Goal: Information Seeking & Learning: Learn about a topic

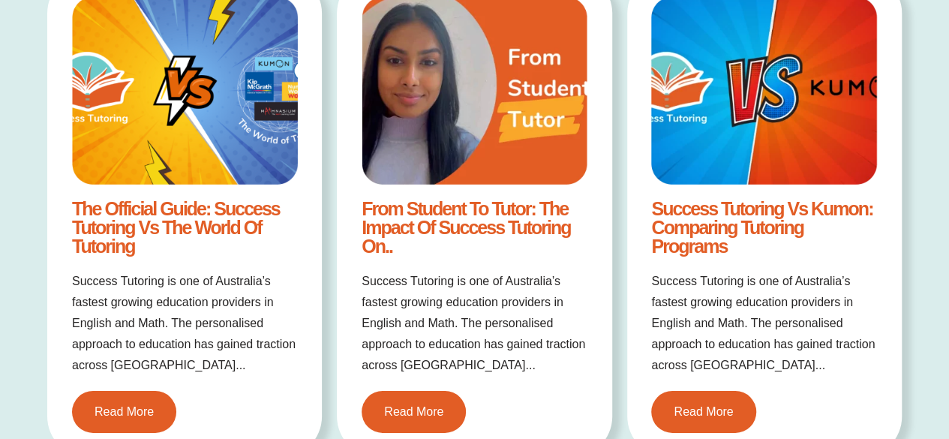
scroll to position [2317, 0]
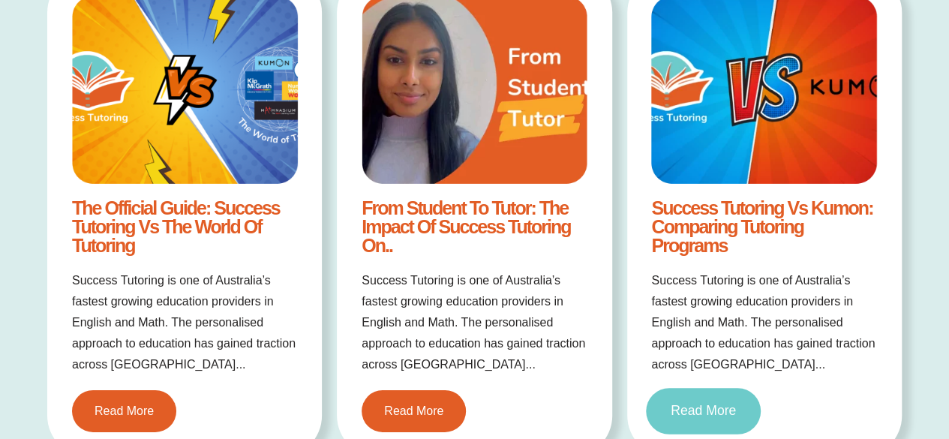
click at [722, 419] on link "Read More" at bounding box center [703, 412] width 115 height 47
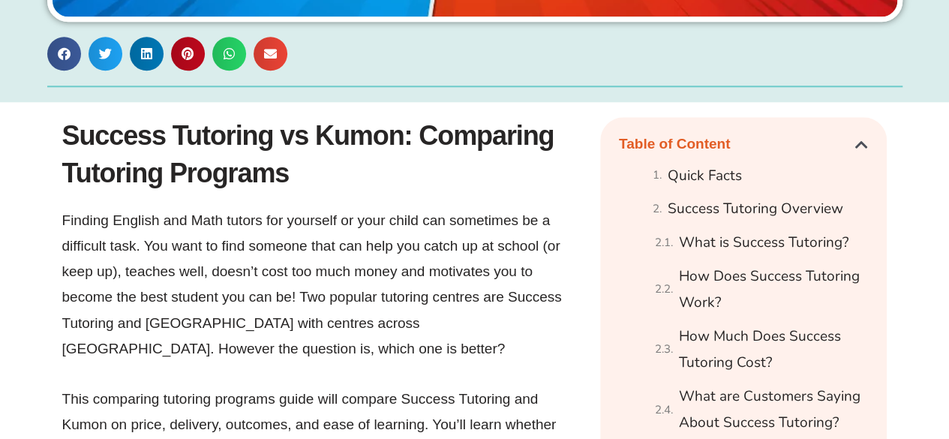
scroll to position [766, 0]
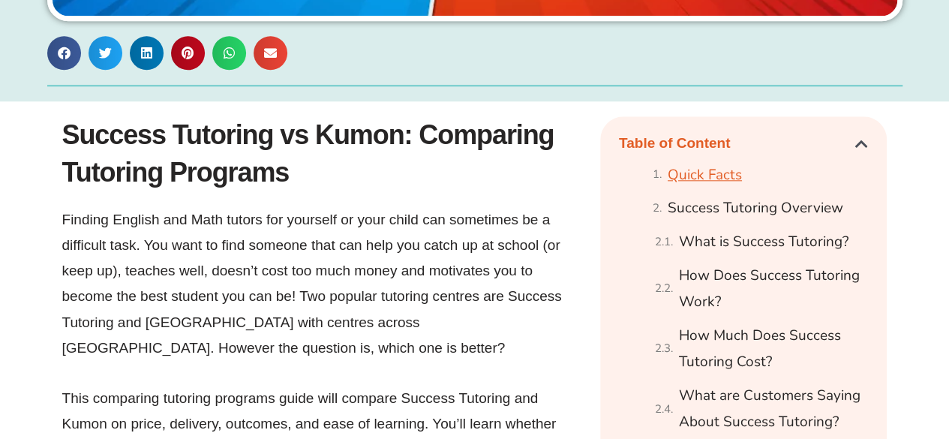
click at [704, 173] on link "Quick Facts" at bounding box center [705, 175] width 74 height 26
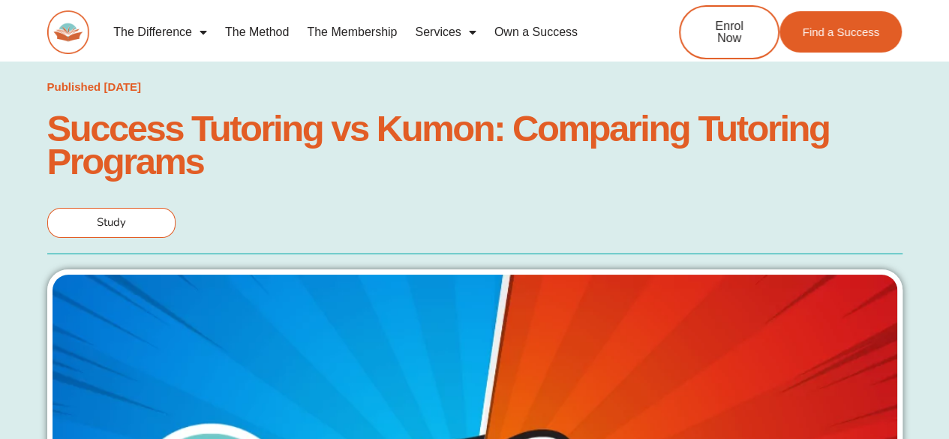
click at [253, 31] on link "The Method" at bounding box center [257, 32] width 82 height 35
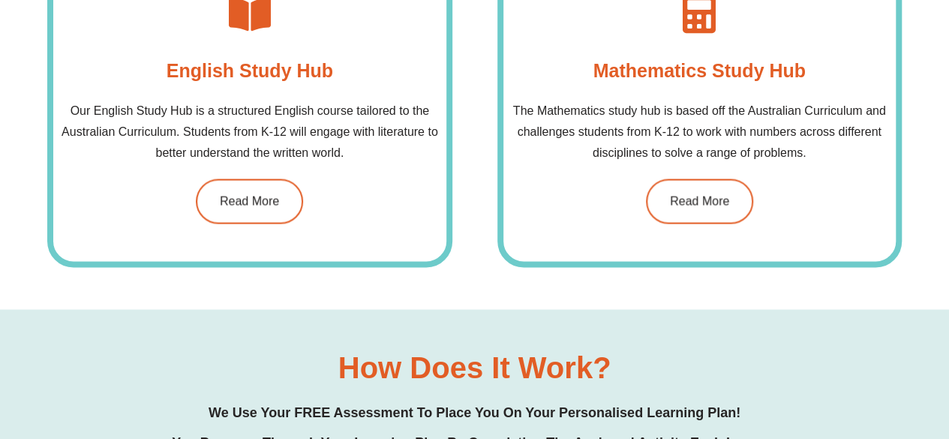
scroll to position [1167, 0]
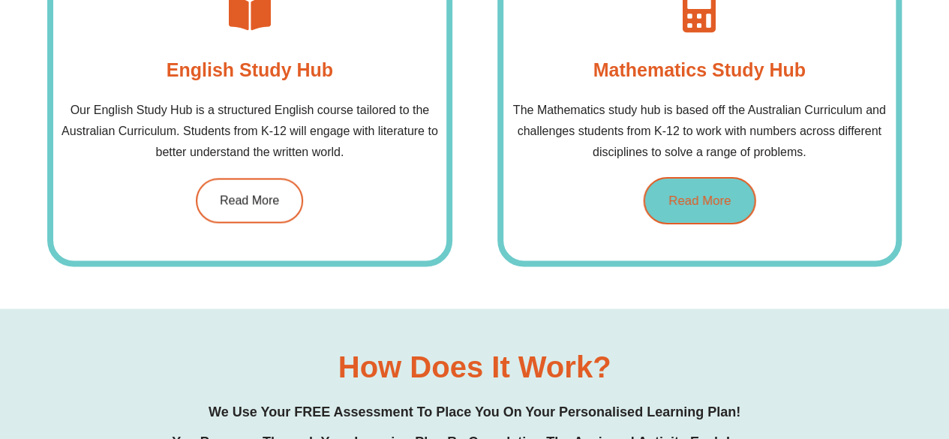
click at [706, 194] on span "Read More" at bounding box center [699, 200] width 62 height 13
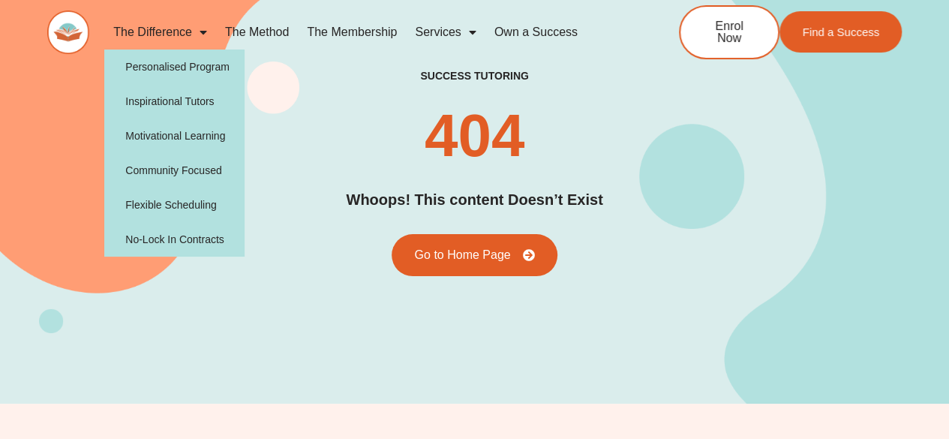
click at [177, 38] on link "The Difference" at bounding box center [160, 32] width 112 height 35
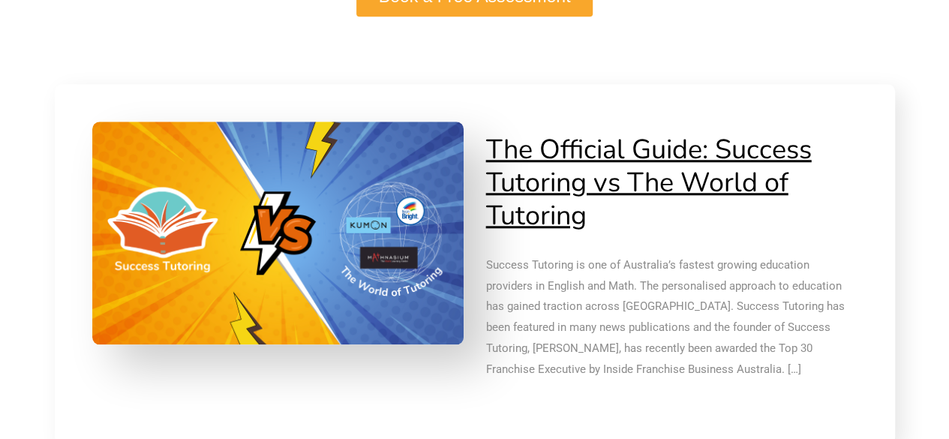
scroll to position [3477, 0]
